Goal: Communication & Community: Connect with others

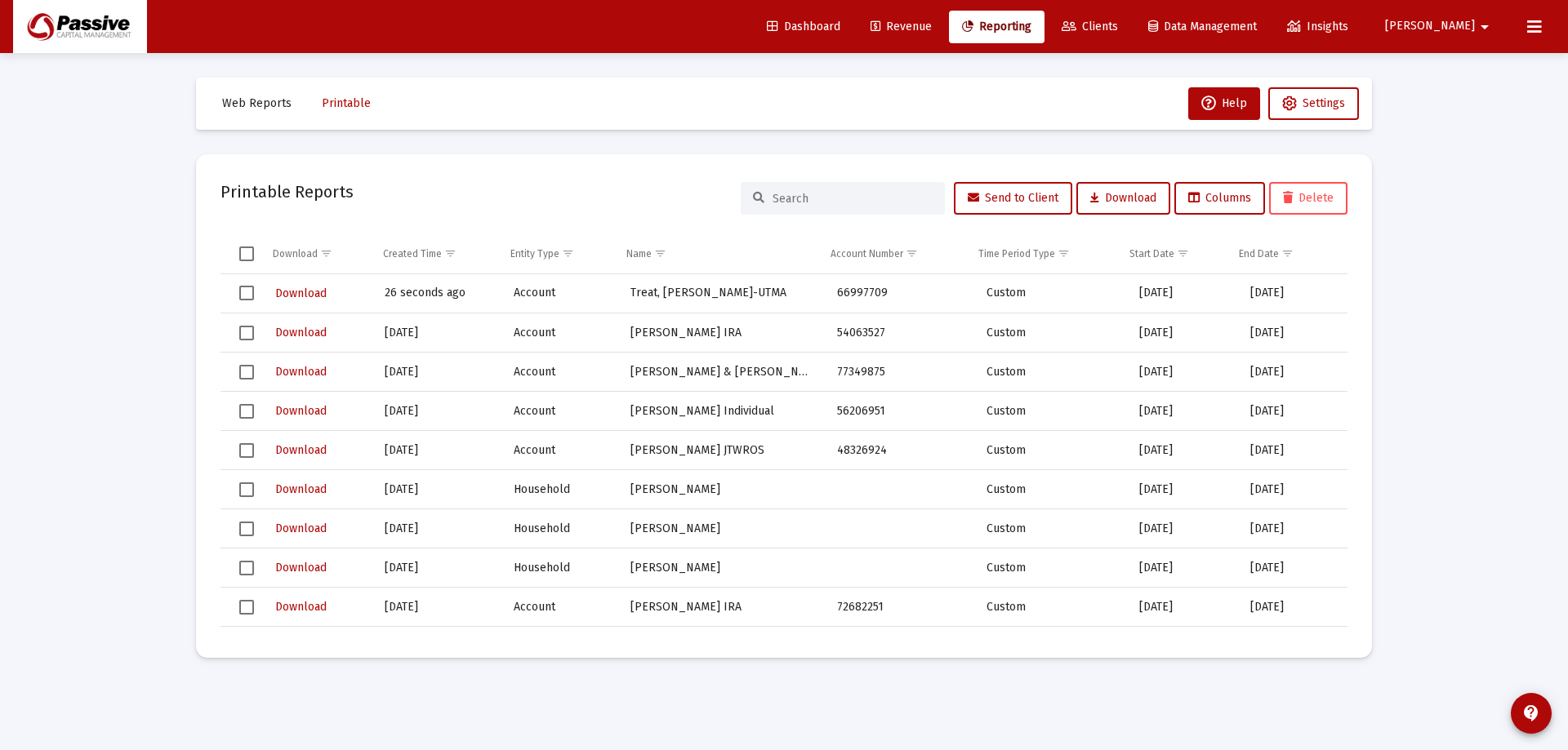
click at [1471, 21] on span "[PERSON_NAME]" at bounding box center [1429, 26] width 90 height 14
click at [1508, 74] on span "Settings" at bounding box center [1498, 69] width 49 height 39
click at [1477, 19] on mat-icon "arrow_drop_down" at bounding box center [1485, 27] width 19 height 33
click at [1496, 61] on span "Settings" at bounding box center [1498, 69] width 49 height 39
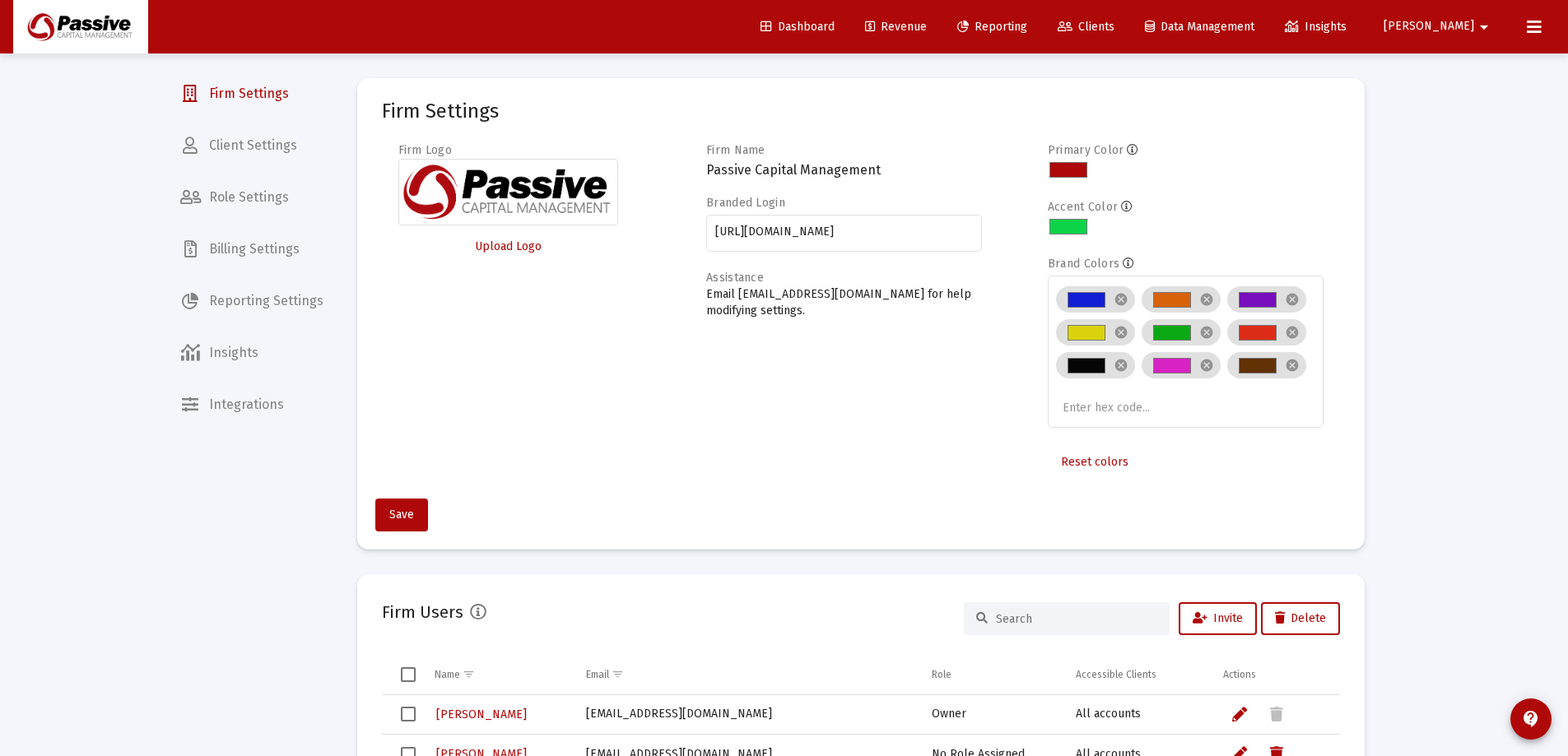
click at [271, 140] on span "Client Settings" at bounding box center [251, 146] width 169 height 39
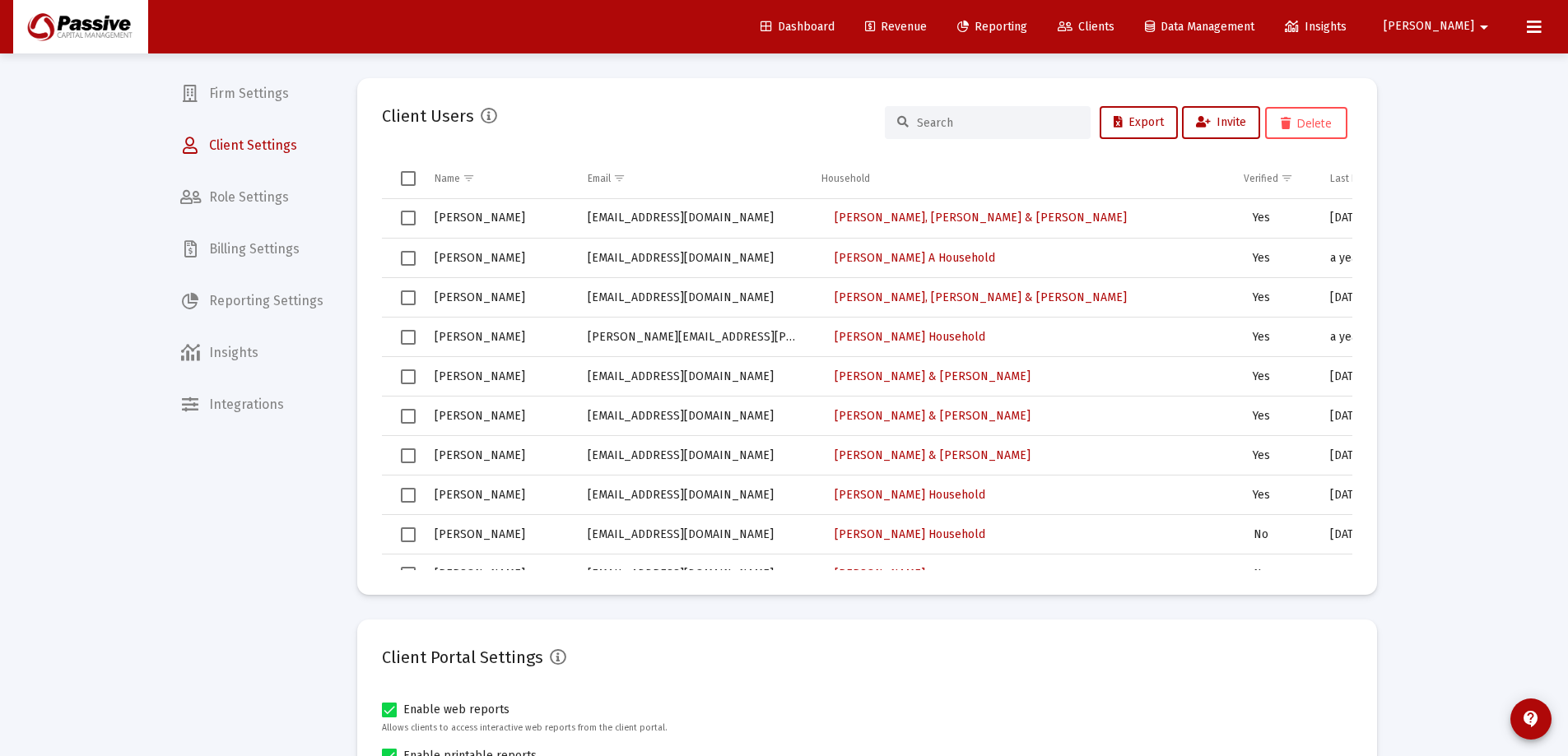
click at [1128, 19] on link "Clients" at bounding box center [1086, 27] width 83 height 33
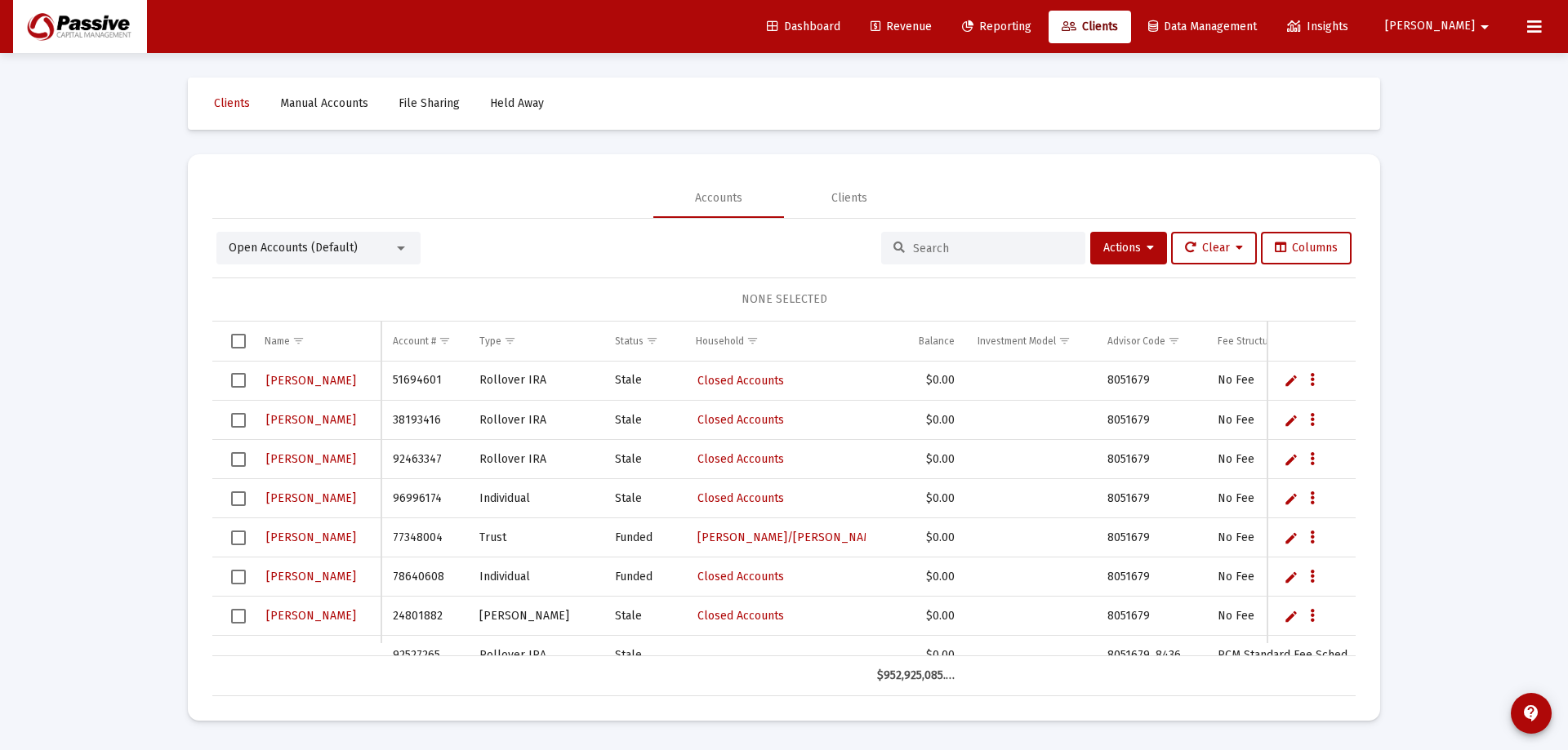
click at [977, 250] on input at bounding box center [993, 248] width 160 height 14
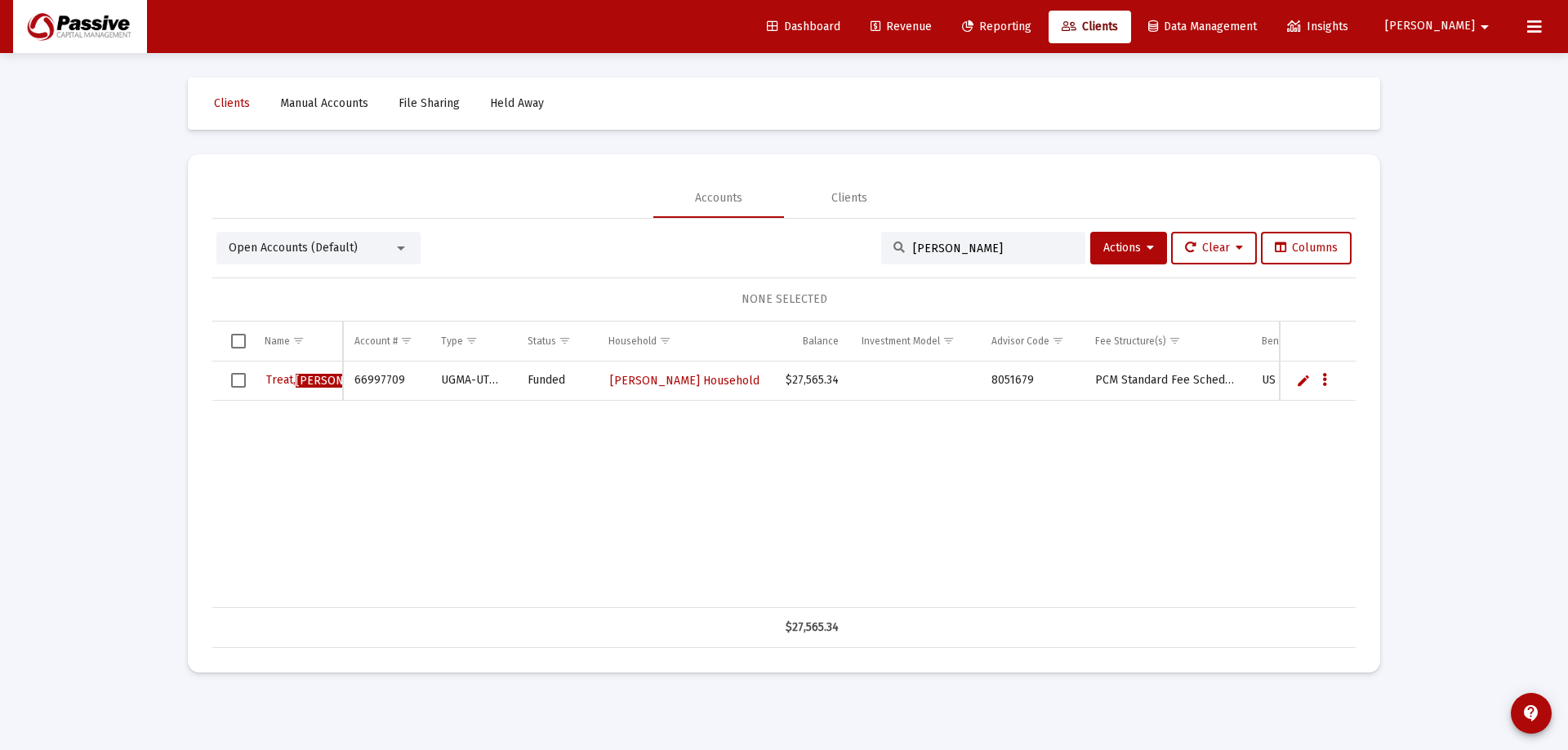
click at [240, 380] on span "Select row" at bounding box center [238, 380] width 15 height 15
click at [323, 251] on span "Open Accounts (Default)" at bounding box center [293, 247] width 129 height 14
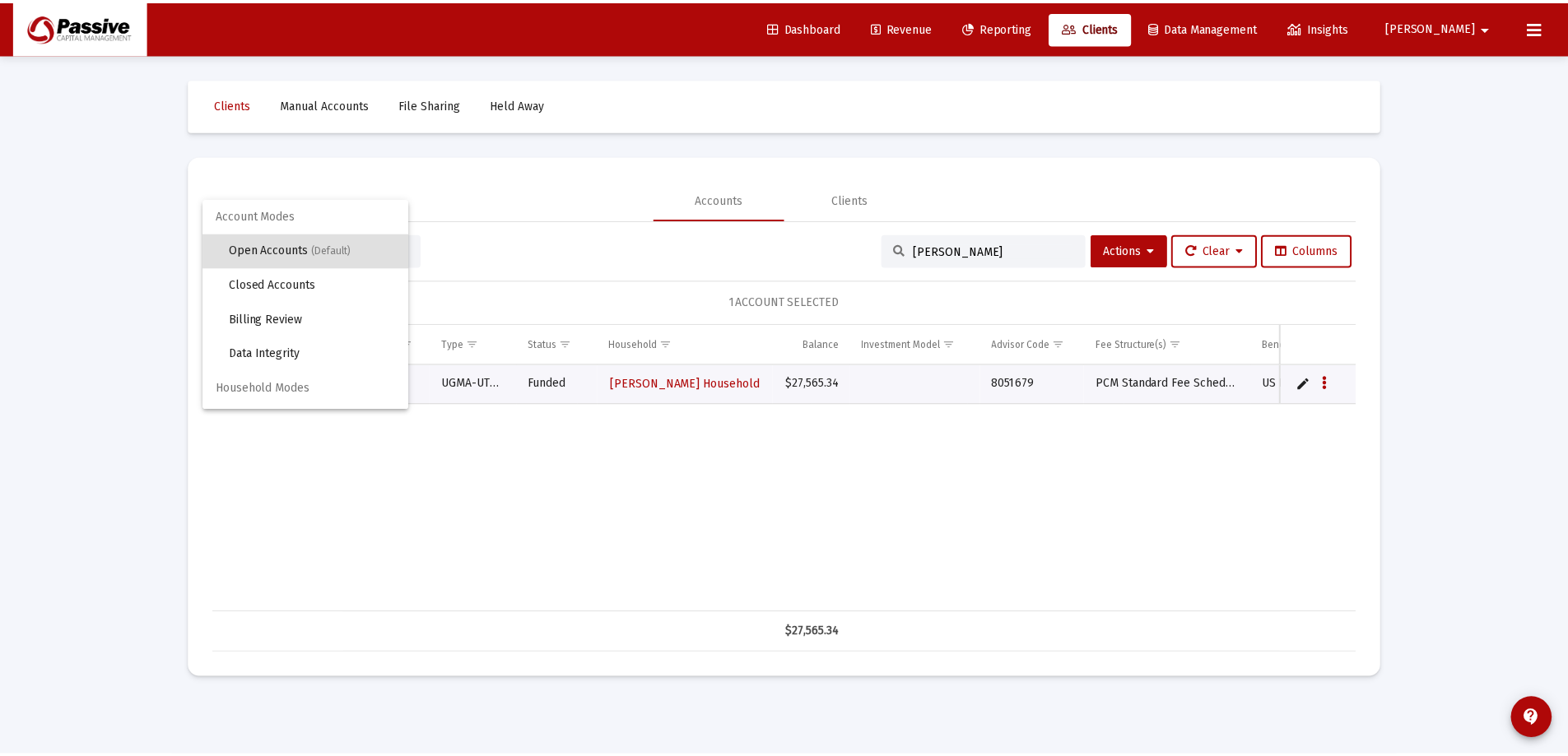
scroll to position [31, 0]
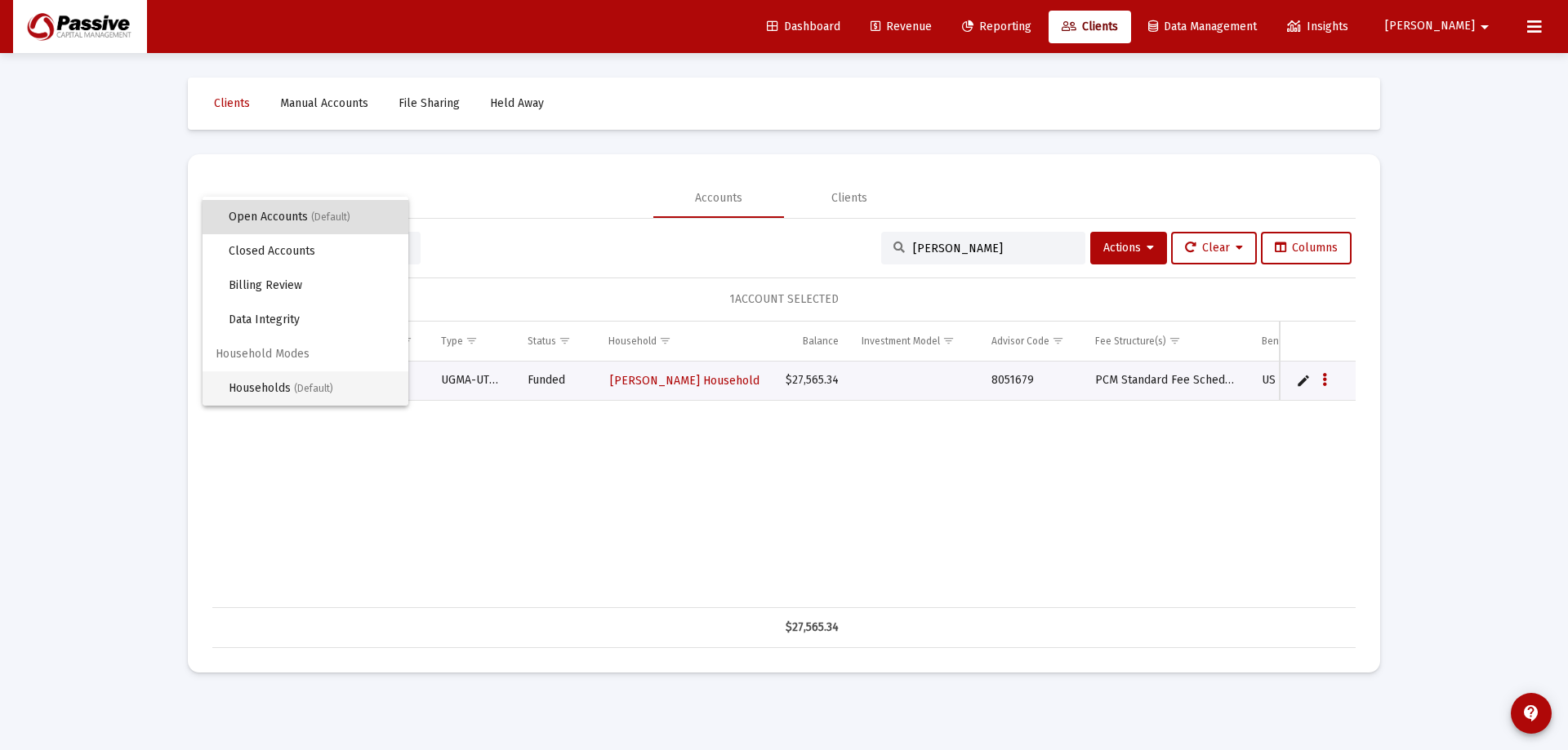
click at [322, 384] on span "(Default)" at bounding box center [313, 389] width 39 height 12
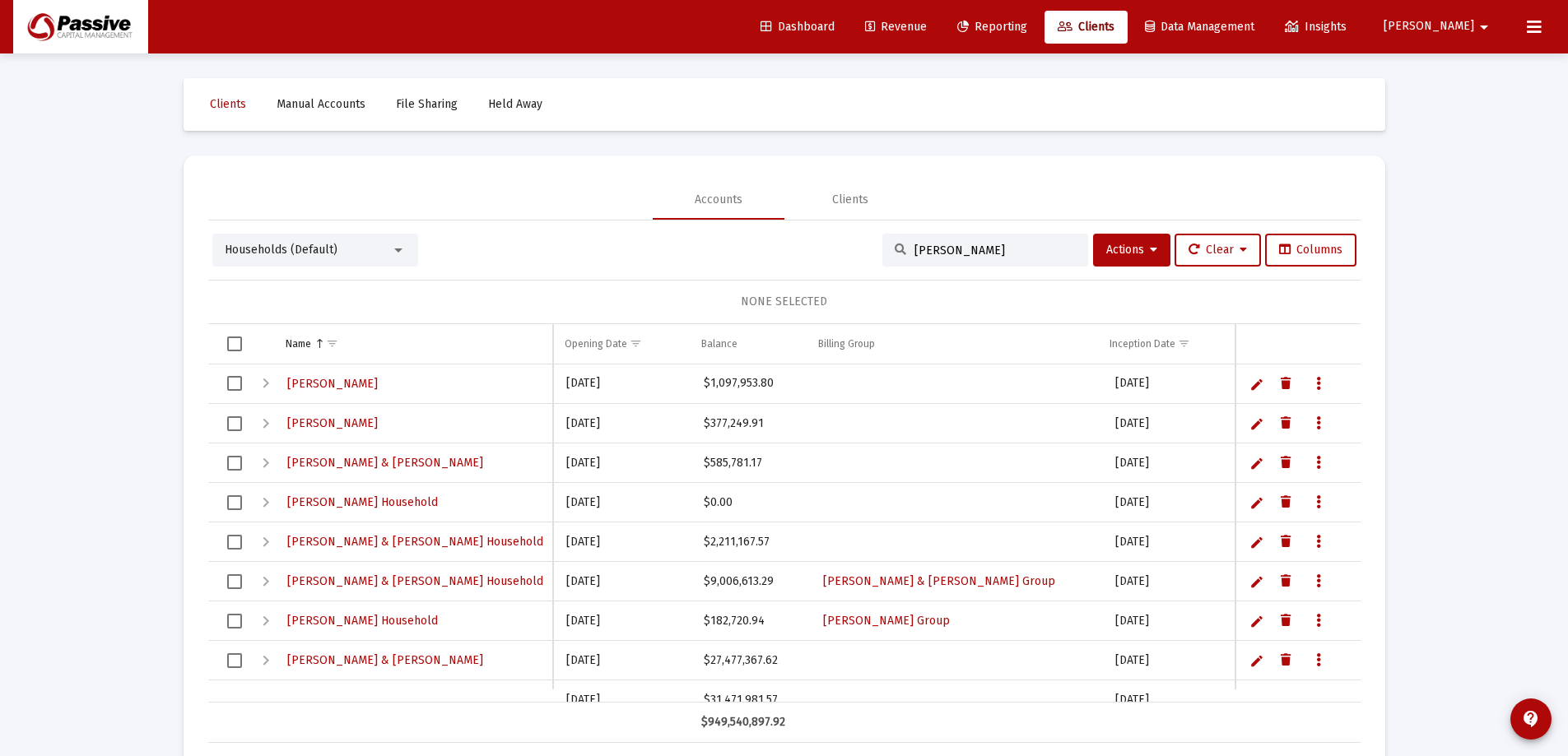
click at [932, 249] on input "[PERSON_NAME]" at bounding box center [995, 250] width 161 height 14
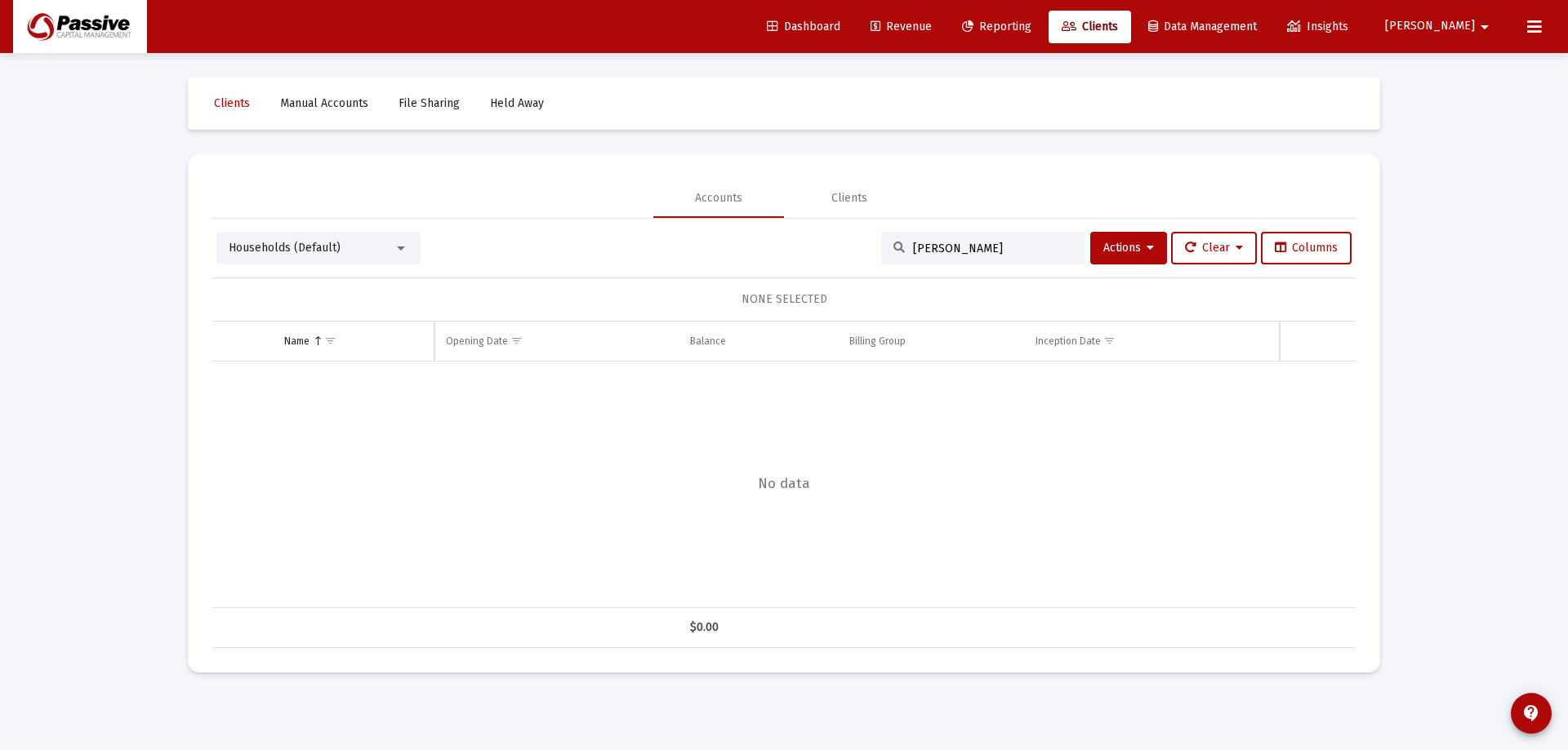
type input "[PERSON_NAME]"
click at [1126, 255] on button "Actions" at bounding box center [1127, 248] width 77 height 33
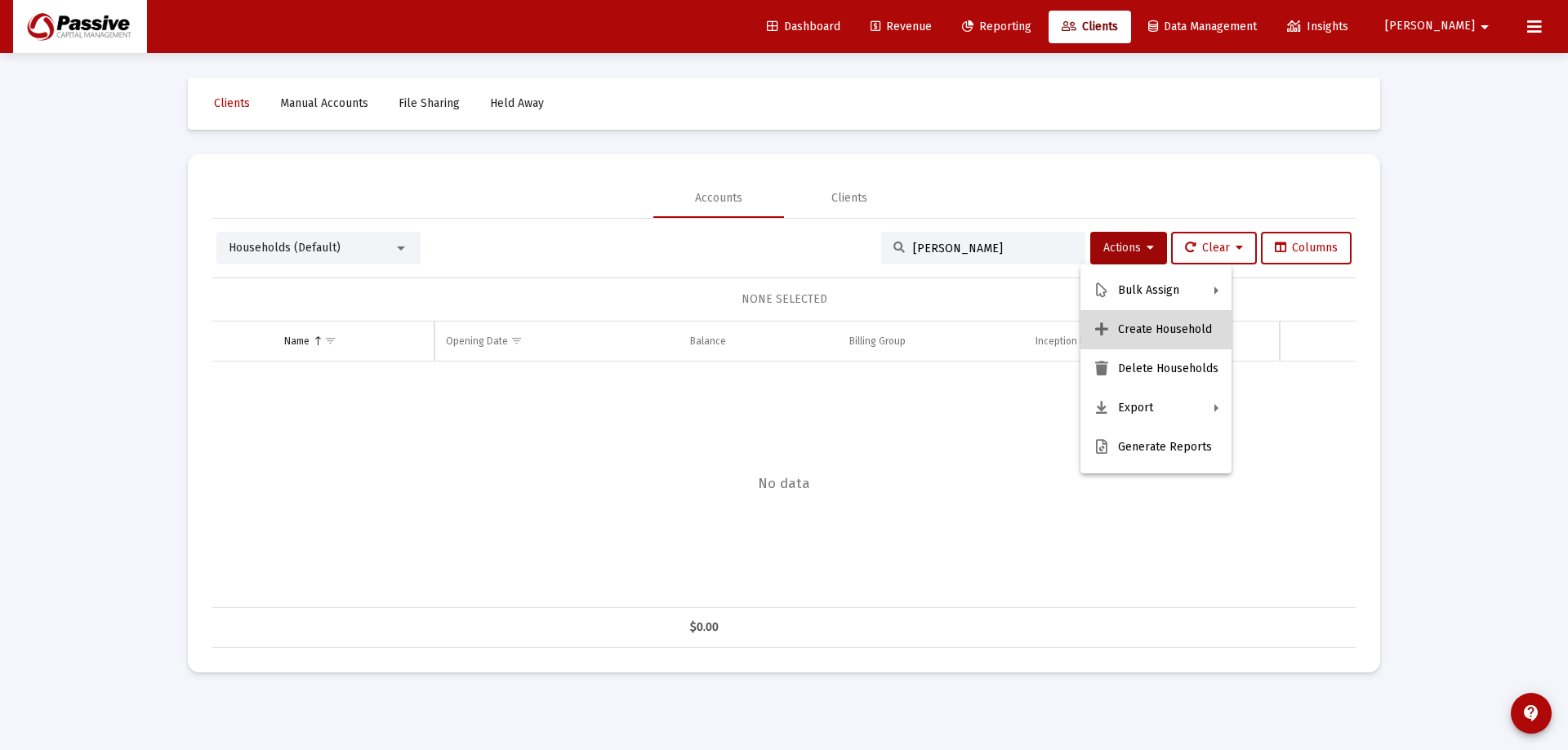
click at [1180, 338] on button "Create Household" at bounding box center [1156, 330] width 151 height 39
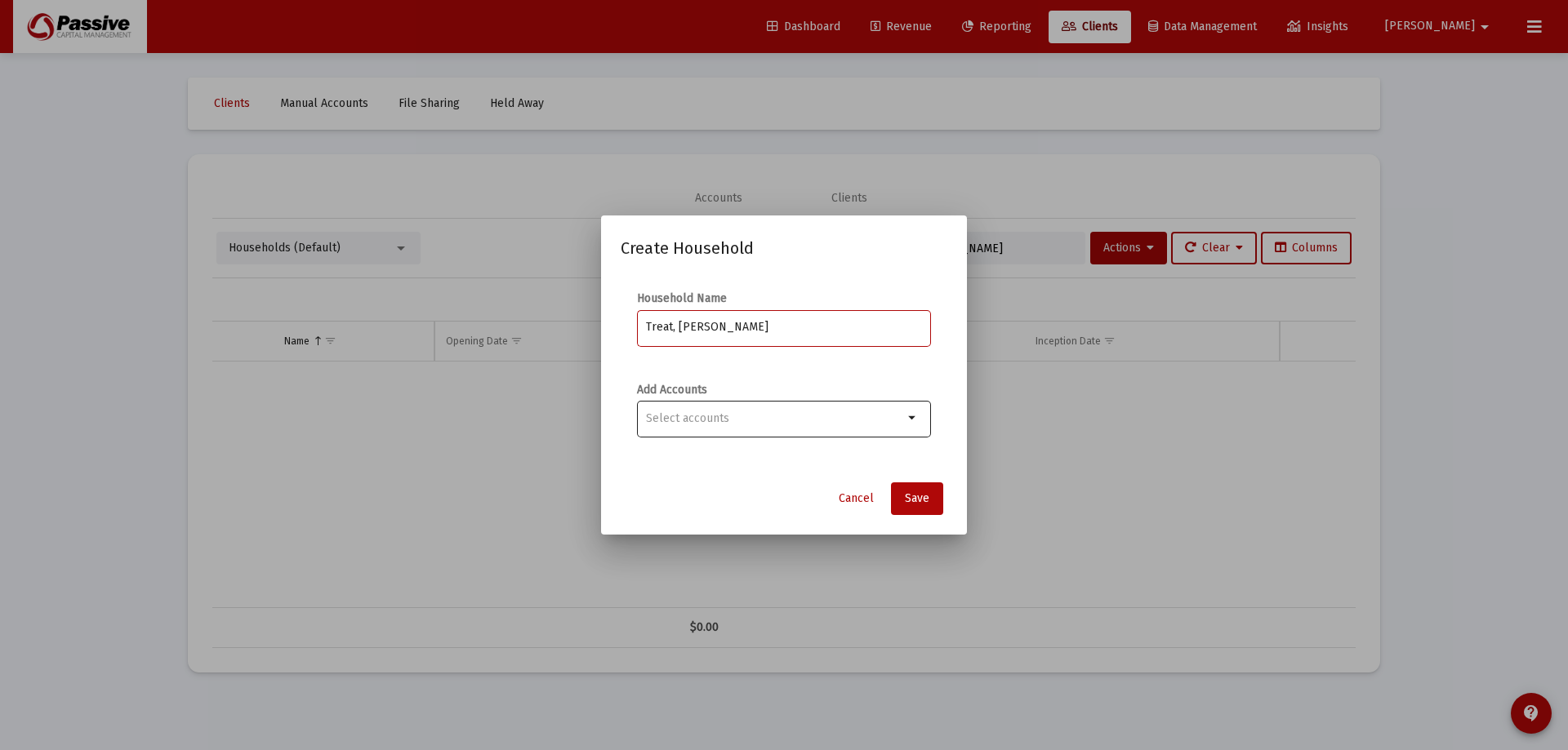
type input "Treat, [PERSON_NAME]"
click at [710, 422] on input "Selection" at bounding box center [774, 418] width 257 height 13
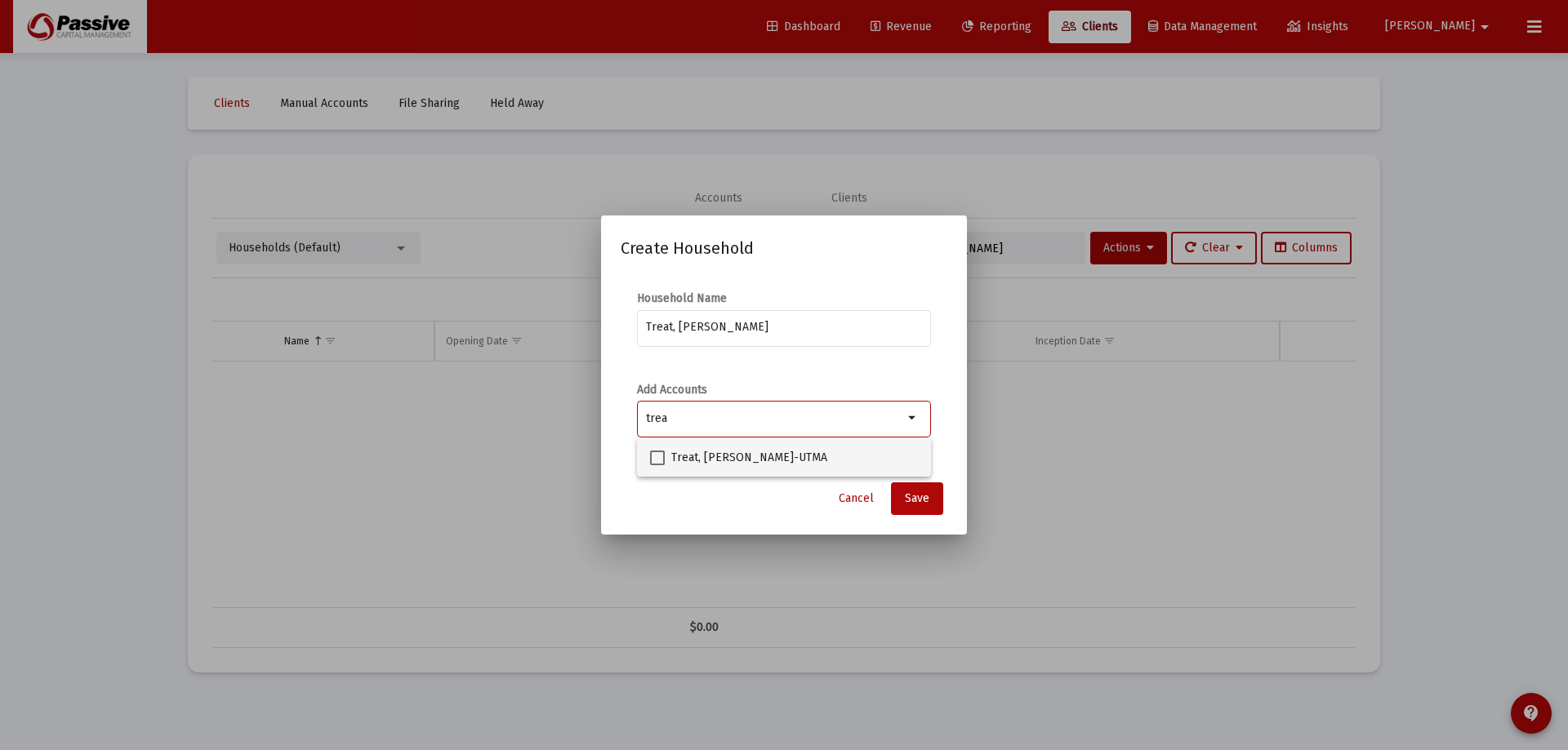
type input "trea"
click at [652, 463] on span at bounding box center [657, 458] width 15 height 15
click at [657, 466] on input "Treat, [PERSON_NAME]-UTMA" at bounding box center [657, 466] width 1 height 1
checkbox input "true"
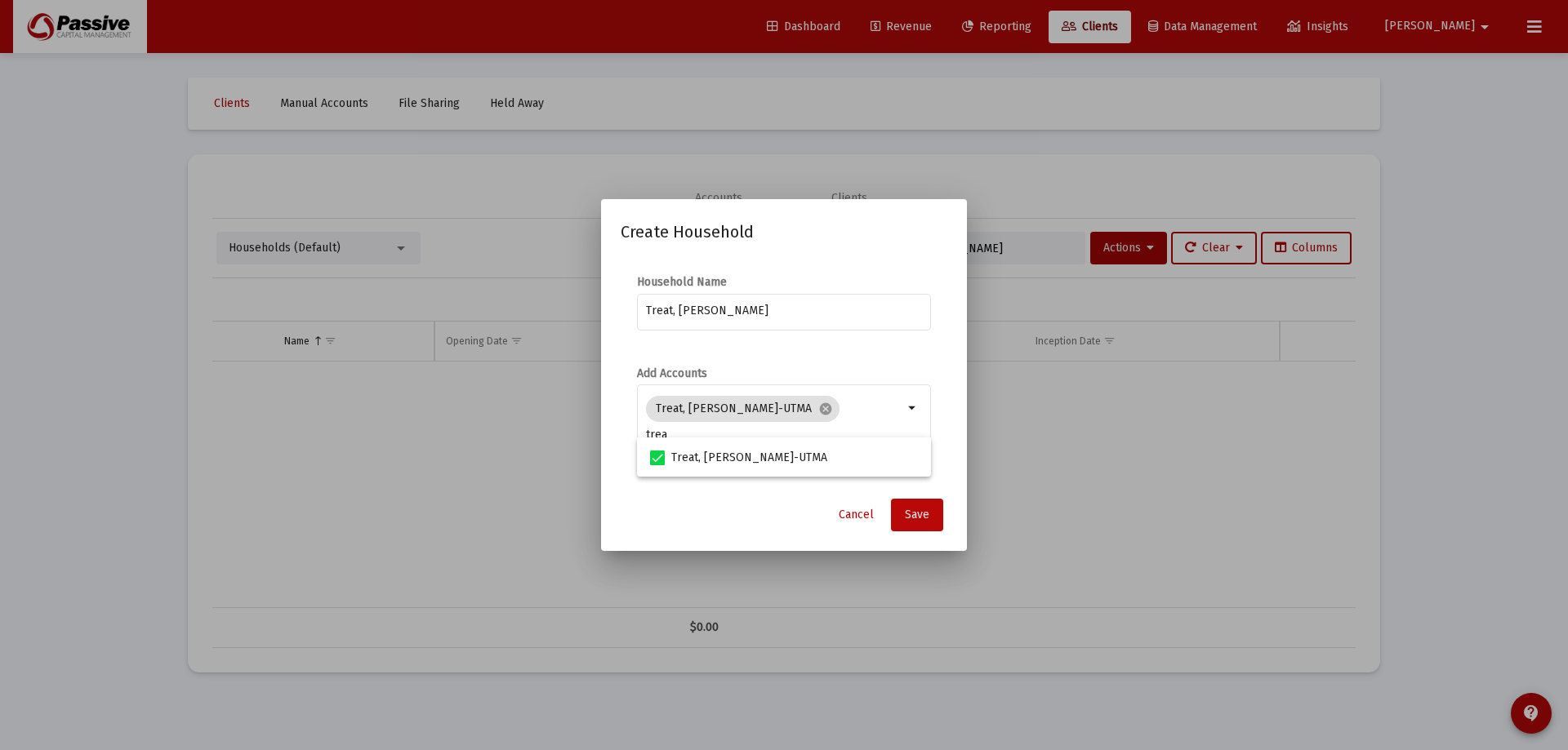
click at [921, 513] on span "Save" at bounding box center [916, 514] width 24 height 14
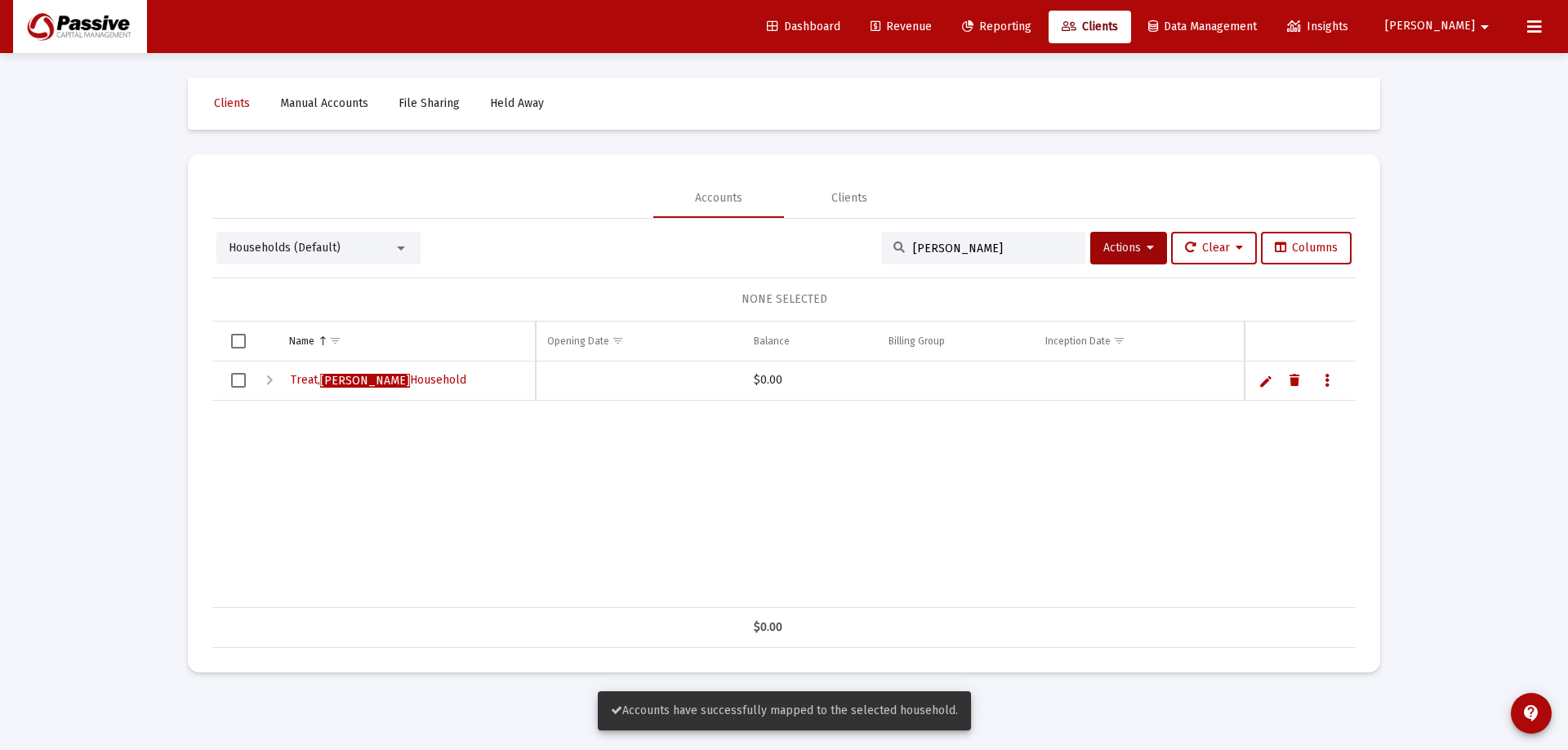
click at [1466, 19] on span "[PERSON_NAME]" at bounding box center [1429, 26] width 90 height 14
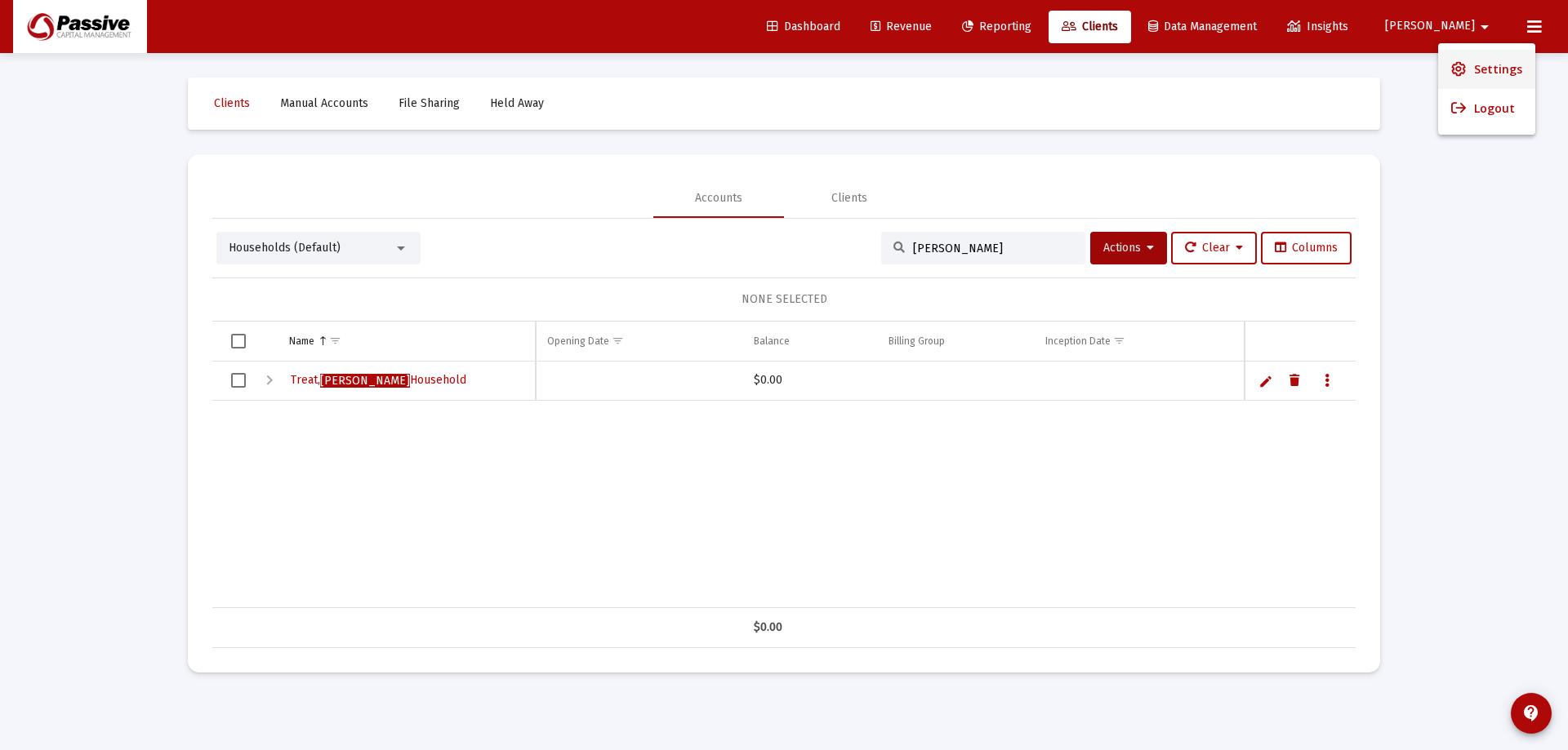
click at [1483, 64] on span "Settings" at bounding box center [1498, 69] width 49 height 39
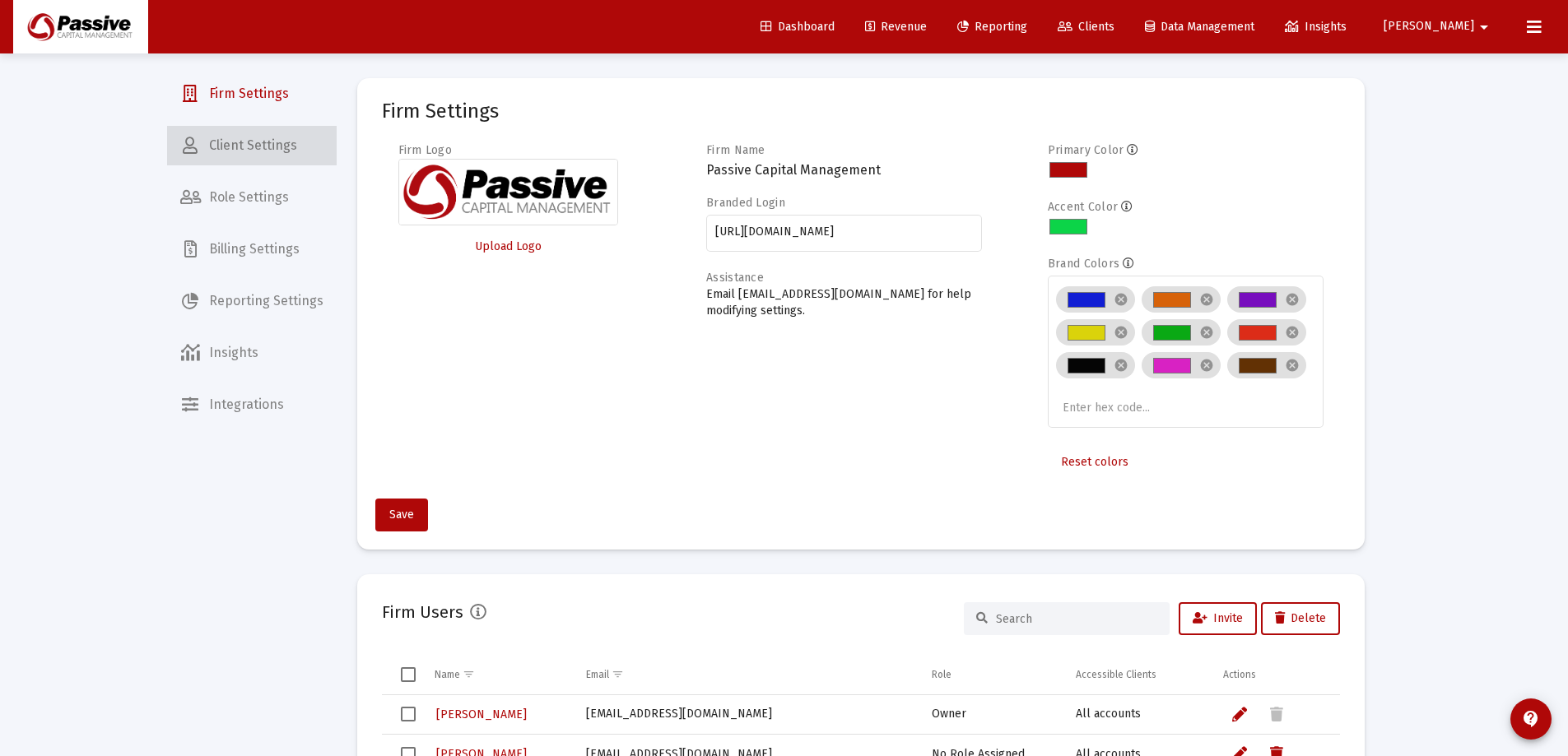
click at [282, 146] on span "Client Settings" at bounding box center [251, 146] width 169 height 39
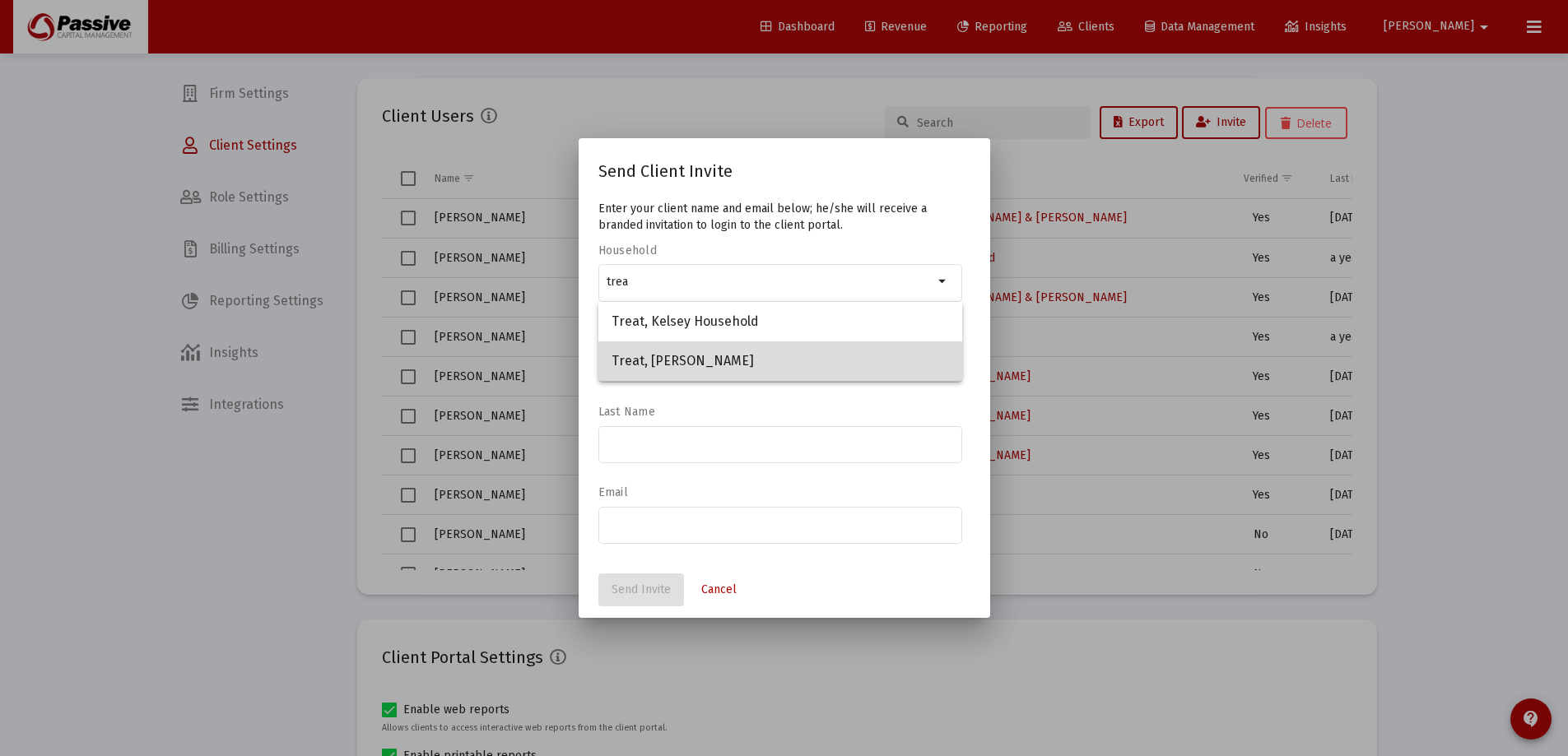
click at [739, 356] on span "Treat, [PERSON_NAME]" at bounding box center [780, 361] width 337 height 39
type input "Treat, [PERSON_NAME]"
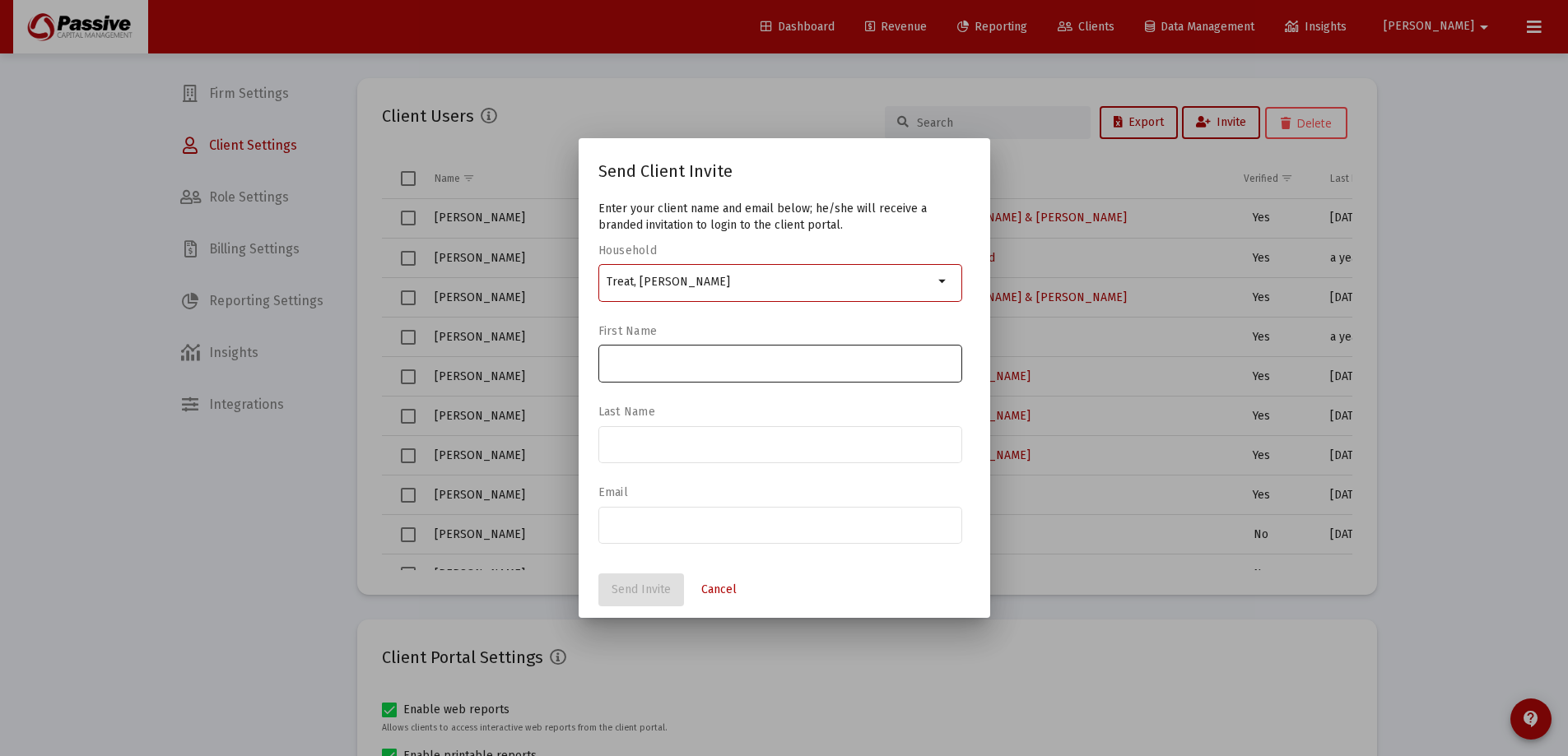
click at [700, 365] on input at bounding box center [780, 362] width 346 height 13
type input "[PERSON_NAME]"
type input "Treat"
paste input "[PHONE_NUMBER]"
type input "[PHONE_NUMBER]"
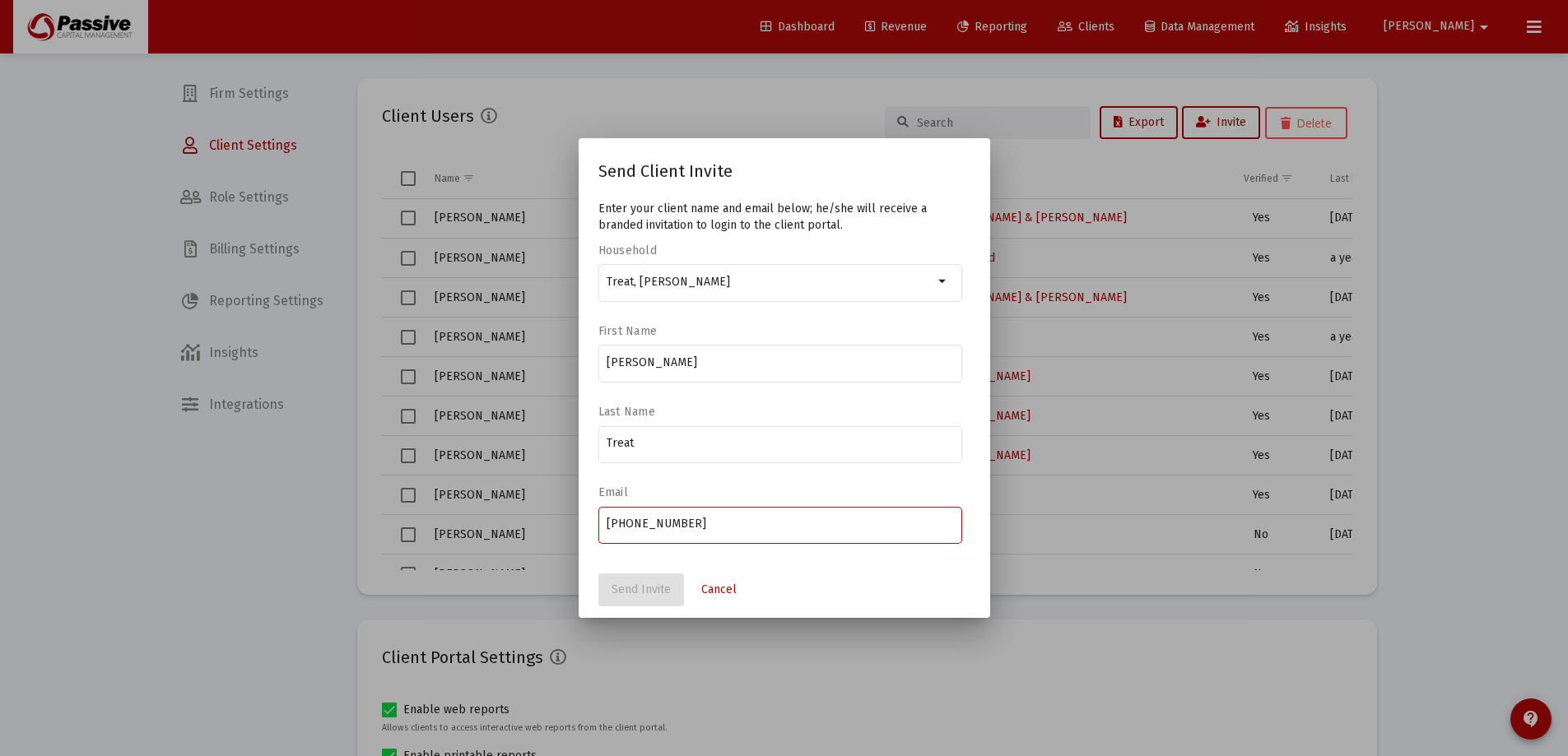
drag, startPoint x: 703, startPoint y: 522, endPoint x: 439, endPoint y: 508, distance: 264.4
click at [453, 508] on div "Send Client Invite Enter your client name and email below; he/she will receive …" at bounding box center [784, 378] width 1568 height 756
click at [772, 528] on input "email" at bounding box center [780, 523] width 346 height 13
paste input "[EMAIL_ADDRESS][DOMAIN_NAME]"
type input "[EMAIL_ADDRESS][DOMAIN_NAME]"
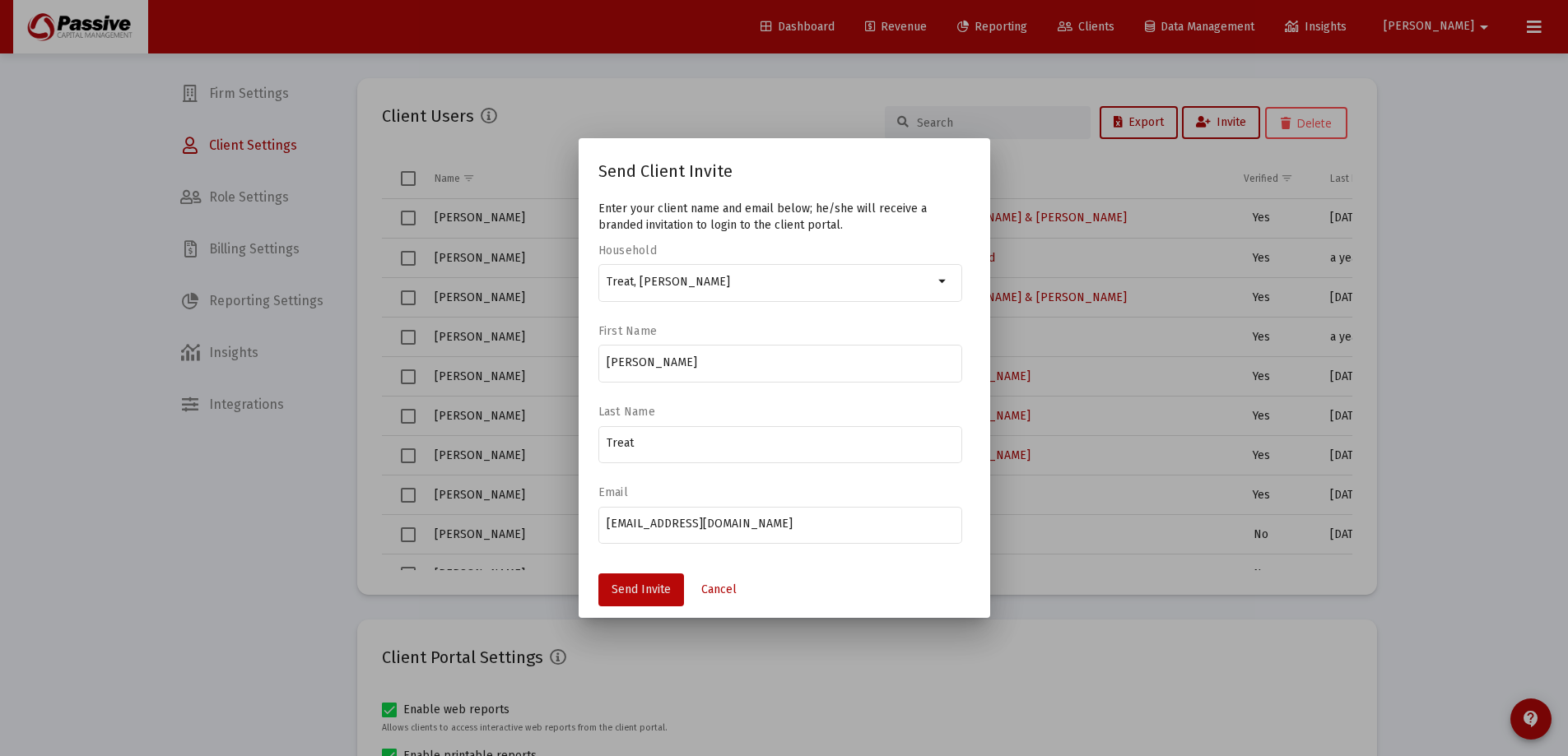
click at [650, 593] on span "Send Invite" at bounding box center [641, 590] width 60 height 14
